Goal: Information Seeking & Learning: Learn about a topic

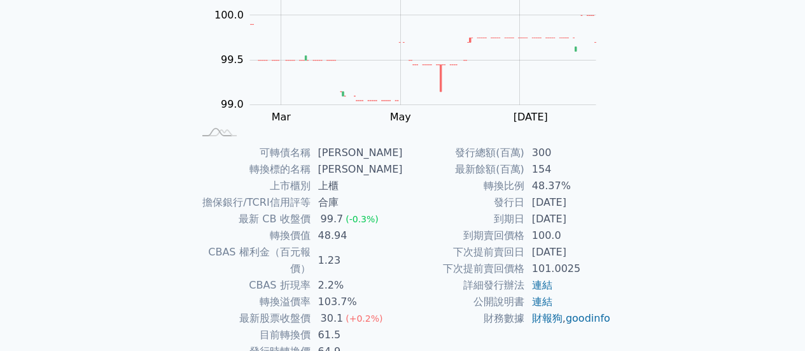
scroll to position [191, 0]
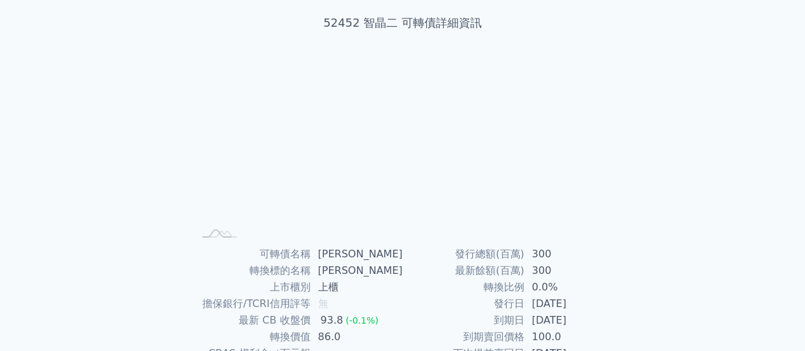
scroll to position [191, 0]
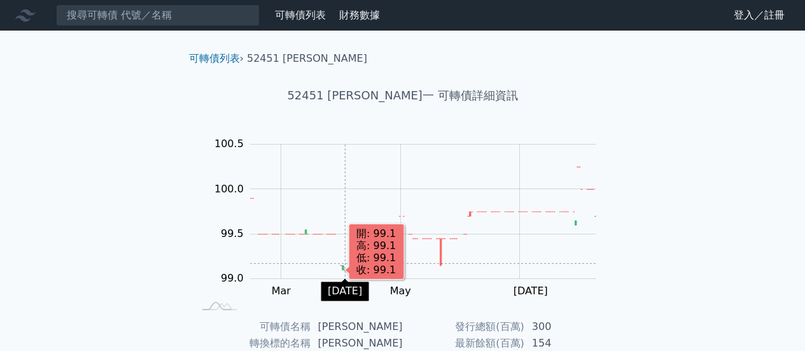
scroll to position [191, 0]
